Goal: Information Seeking & Learning: Learn about a topic

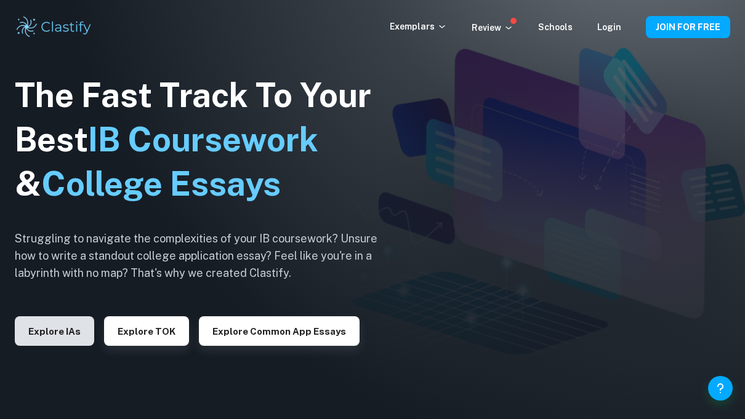
click at [60, 338] on button "Explore IAs" at bounding box center [54, 331] width 79 height 30
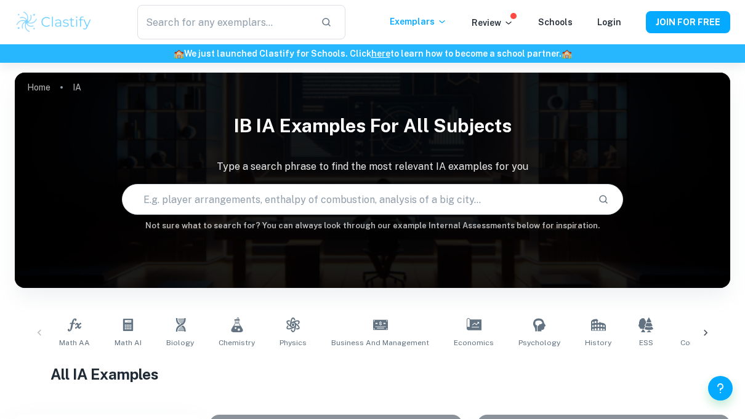
click at [417, 201] on input "text" at bounding box center [355, 199] width 465 height 34
type input "Business management"
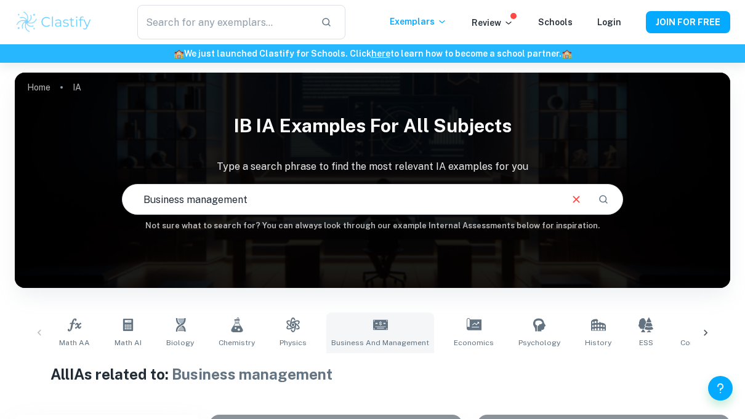
click at [371, 334] on link "Business and Management" at bounding box center [380, 333] width 108 height 41
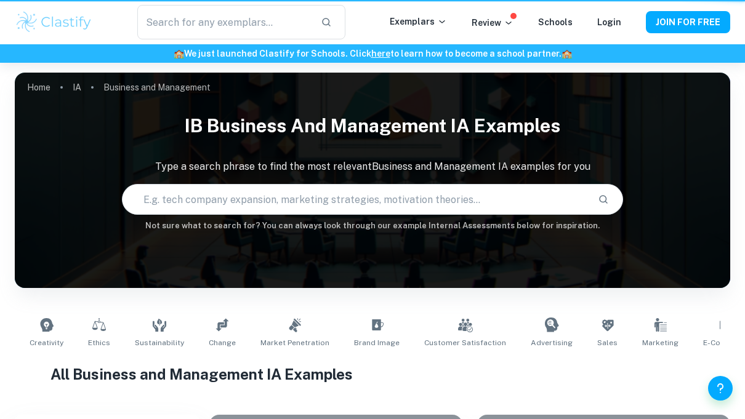
type input "Business and Management"
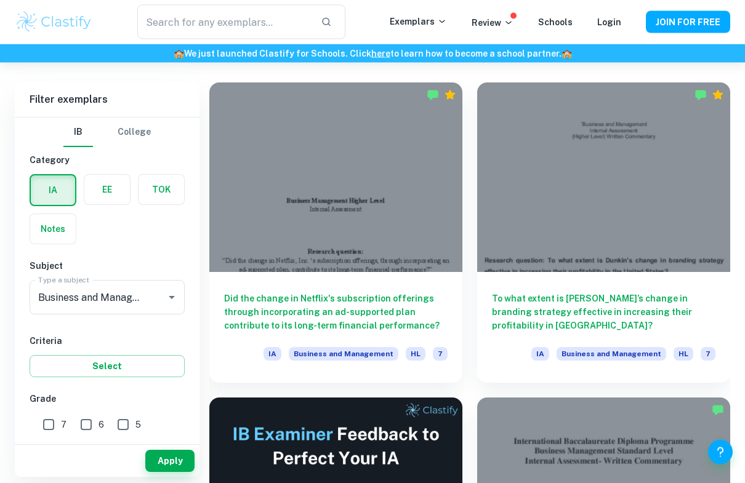
scroll to position [332, 0]
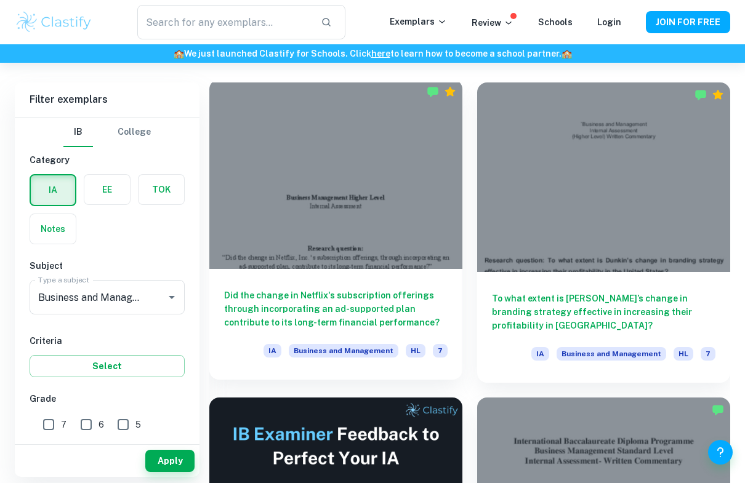
click at [408, 299] on h6 "Did the change in Netflix's subscription offerings through incorporating an ad-…" at bounding box center [336, 309] width 224 height 41
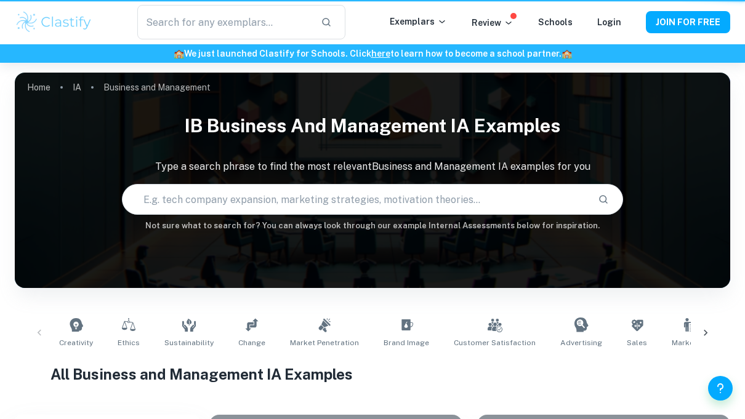
scroll to position [365, 0]
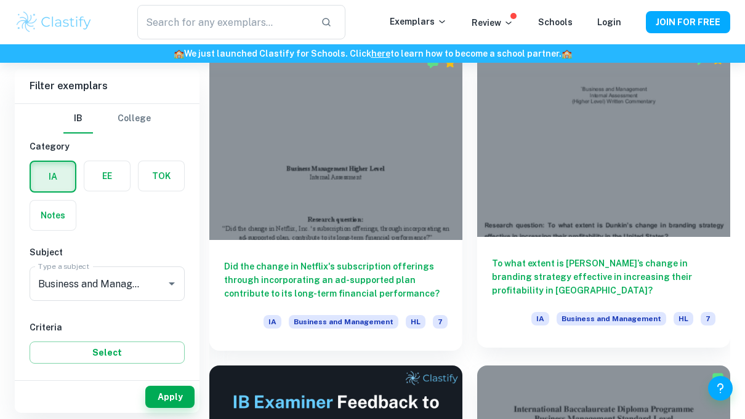
click at [608, 265] on h6 "To what extent is Dunkin’s change in branding strategy effective in increasing …" at bounding box center [604, 277] width 224 height 41
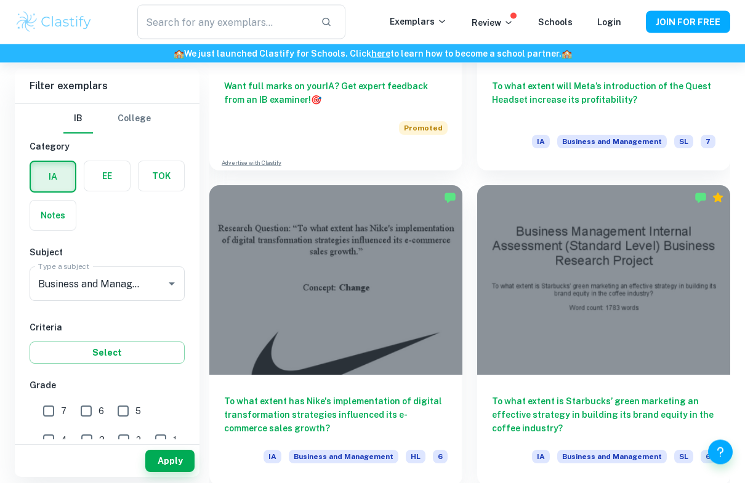
scroll to position [861, 0]
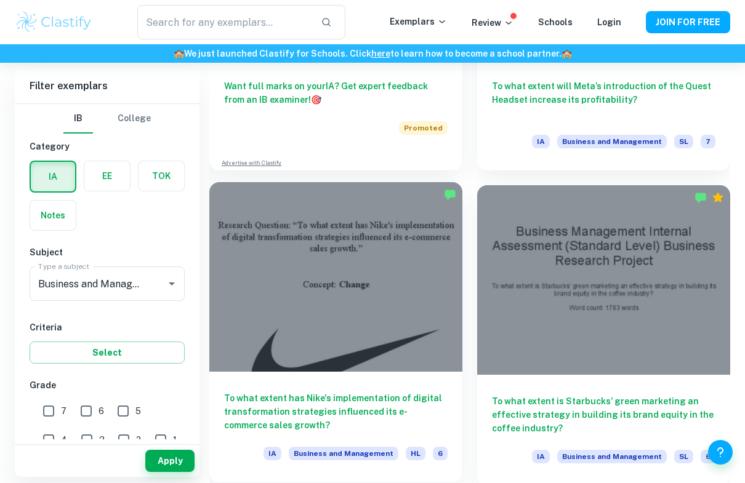
click at [426, 295] on div at bounding box center [335, 277] width 253 height 190
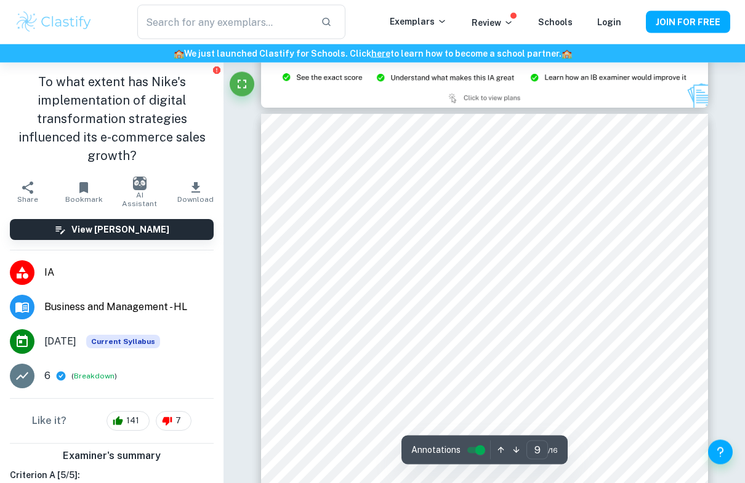
scroll to position [4856, 0]
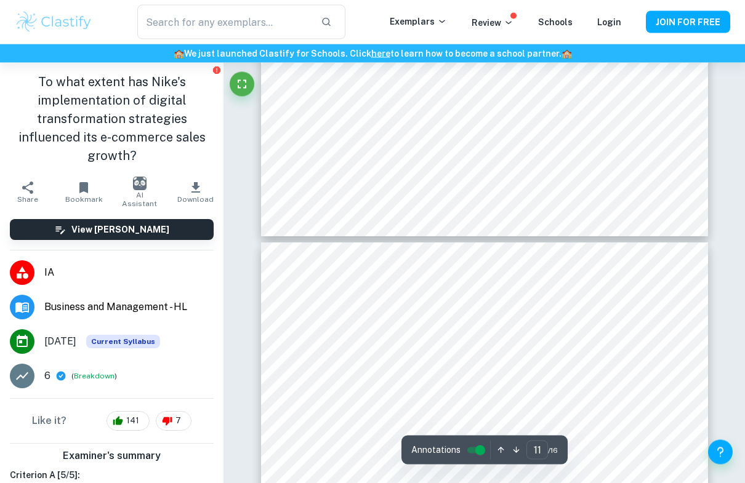
type input "12"
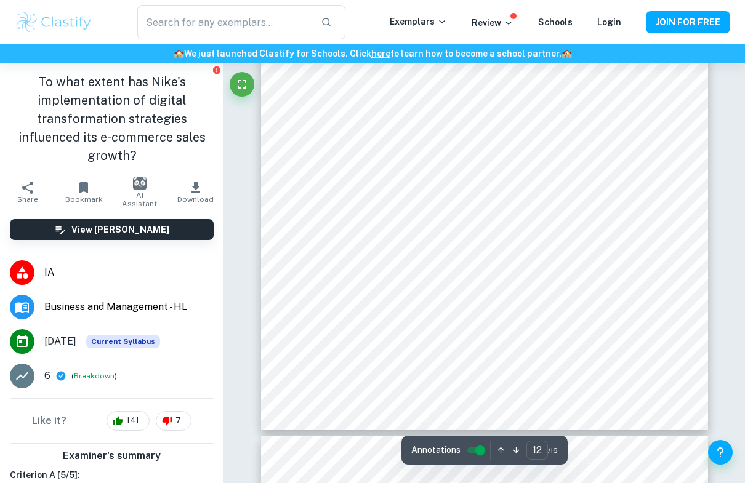
click at [485, 419] on input "controlled" at bounding box center [480, 450] width 44 height 15
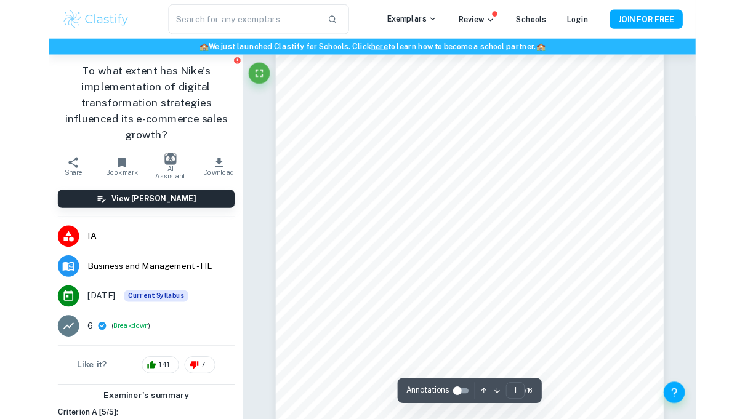
scroll to position [0, 0]
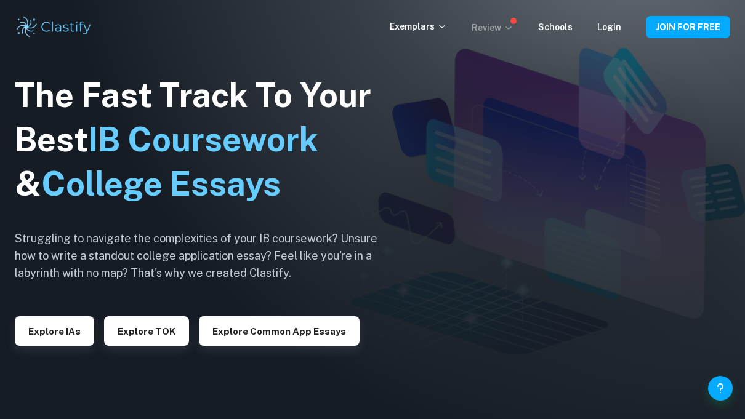
click at [514, 25] on icon at bounding box center [509, 28] width 10 height 10
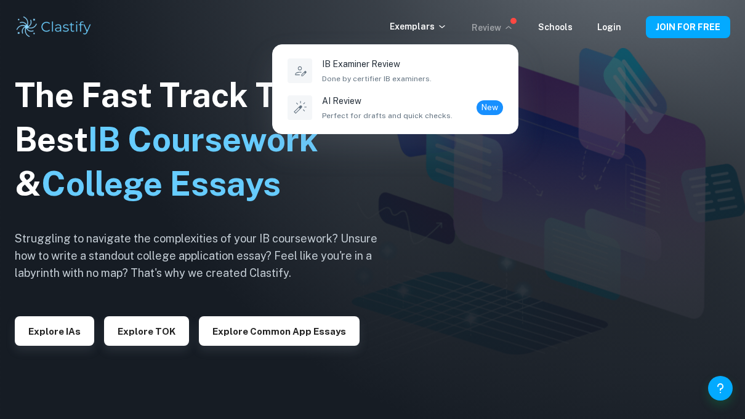
click at [507, 193] on div at bounding box center [372, 209] width 745 height 419
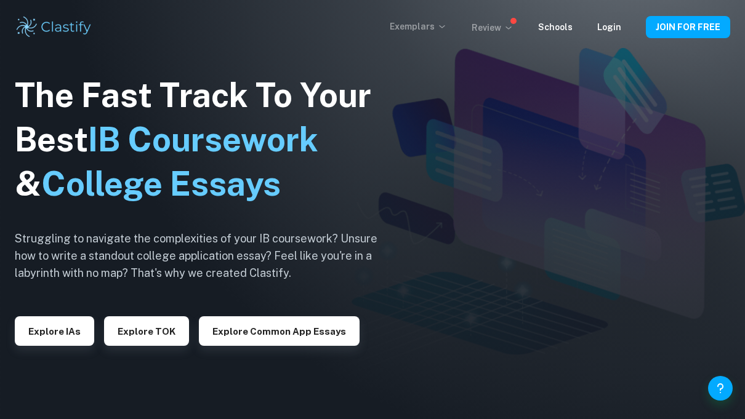
click at [447, 25] on icon at bounding box center [442, 27] width 10 height 10
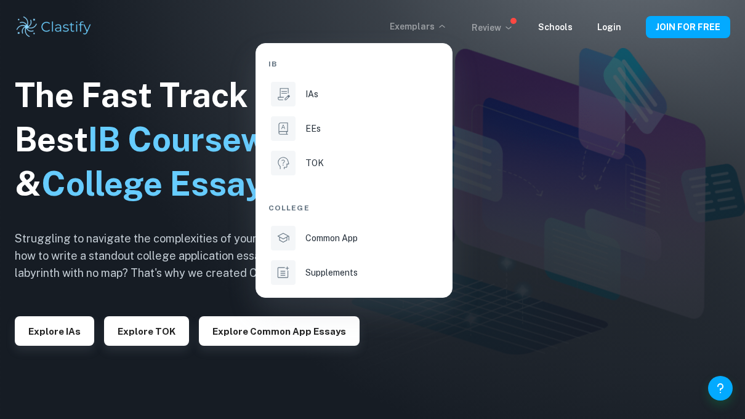
click at [541, 240] on div at bounding box center [372, 209] width 745 height 419
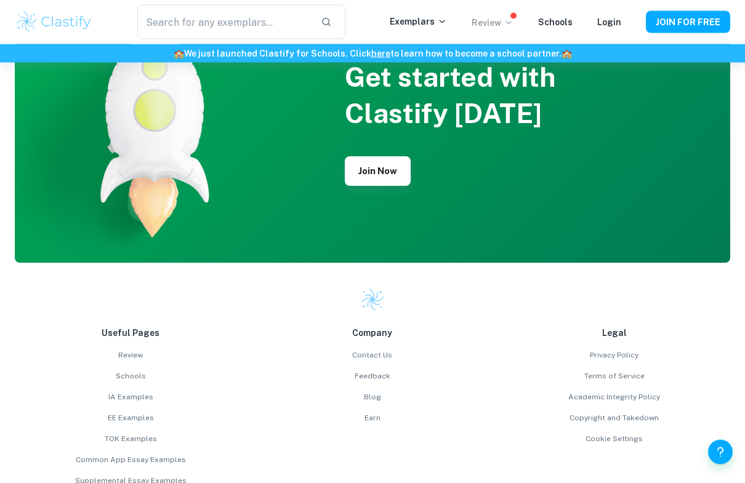
scroll to position [3003, 0]
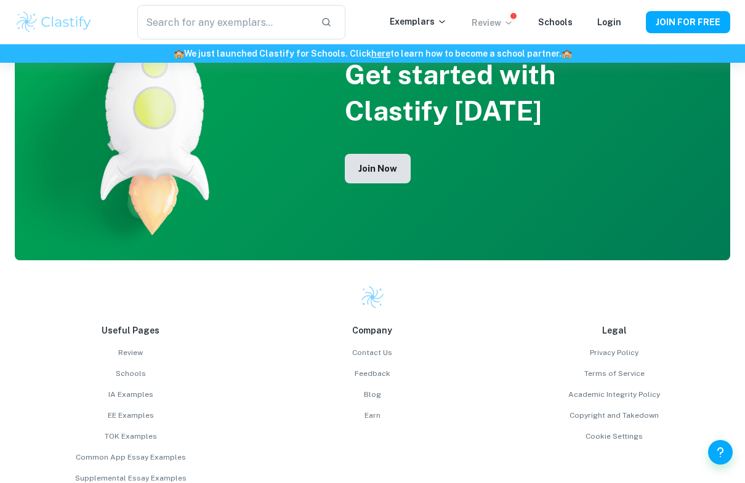
click at [402, 156] on button "Join Now" at bounding box center [378, 169] width 66 height 30
